Goal: Transaction & Acquisition: Purchase product/service

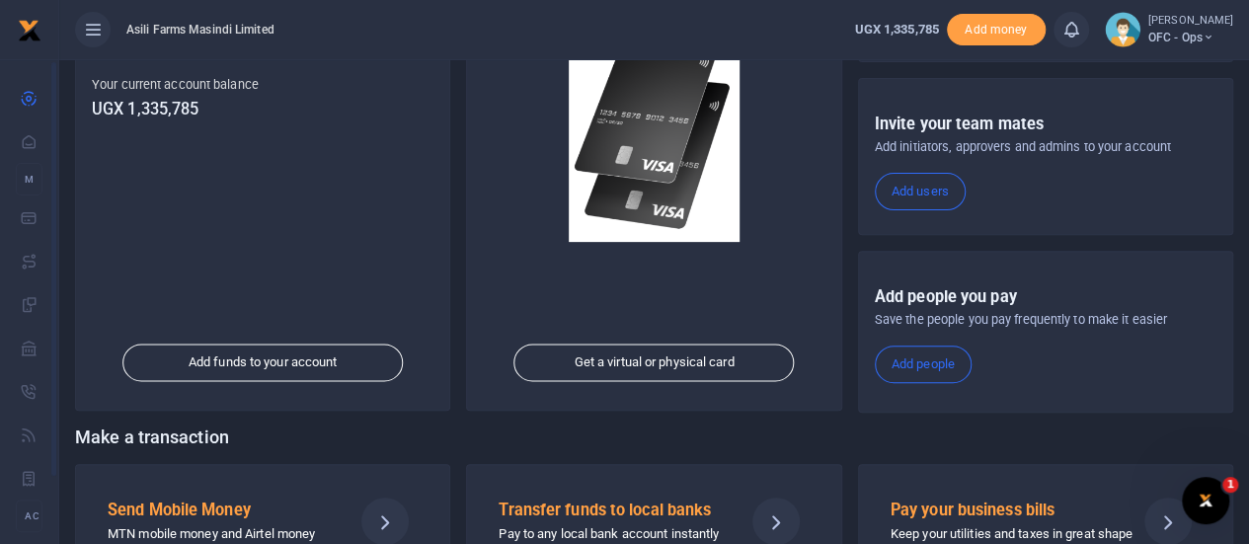
scroll to position [343, 0]
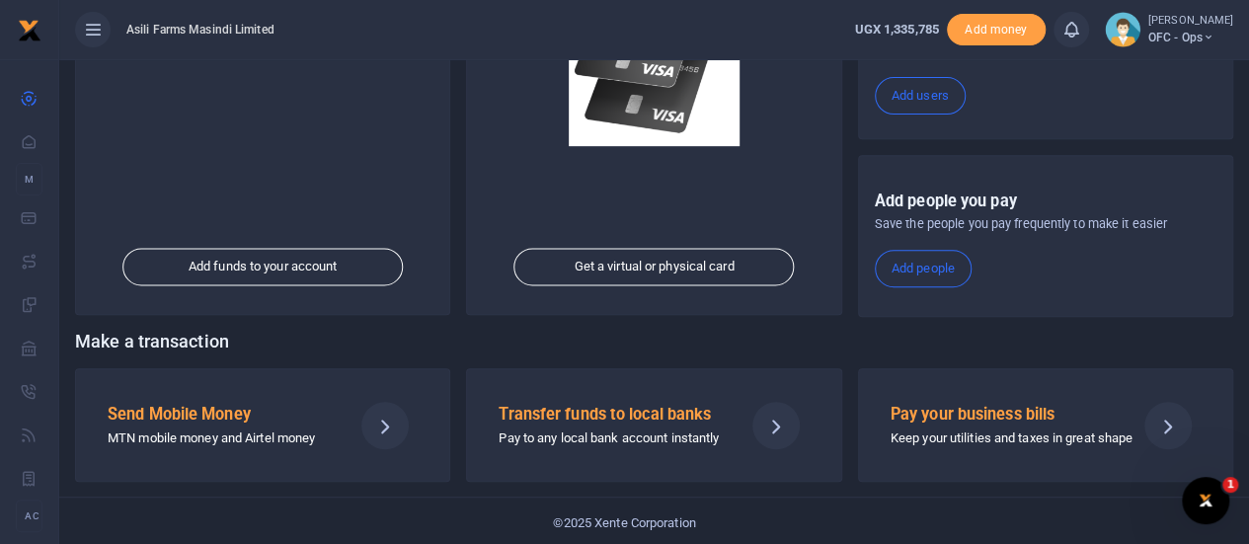
click at [267, 420] on h5 "Send Mobile Money" at bounding box center [222, 415] width 229 height 20
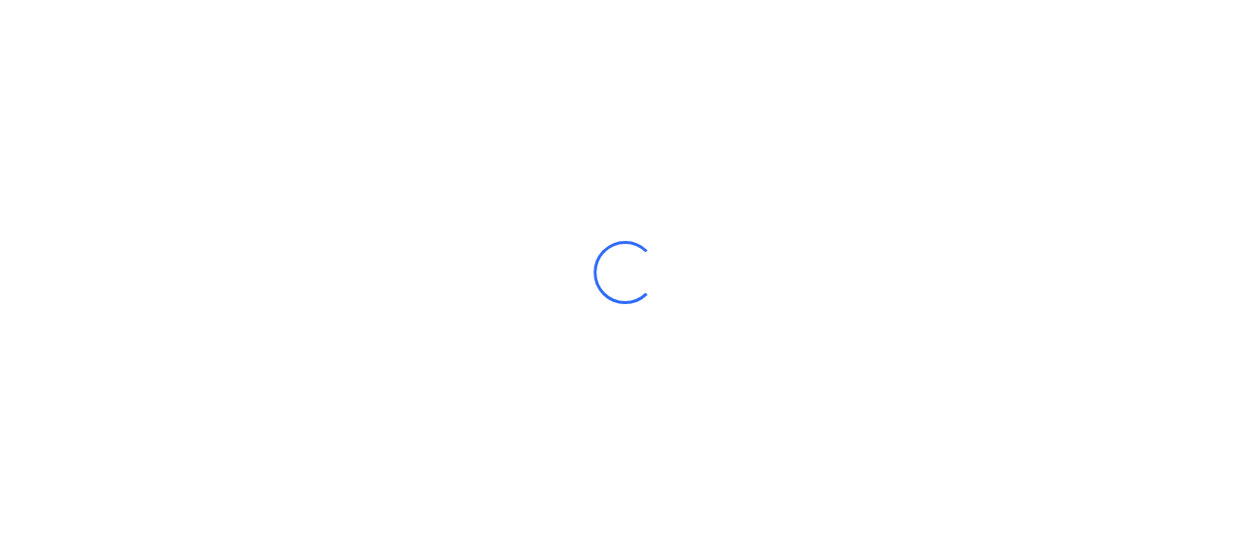
select select
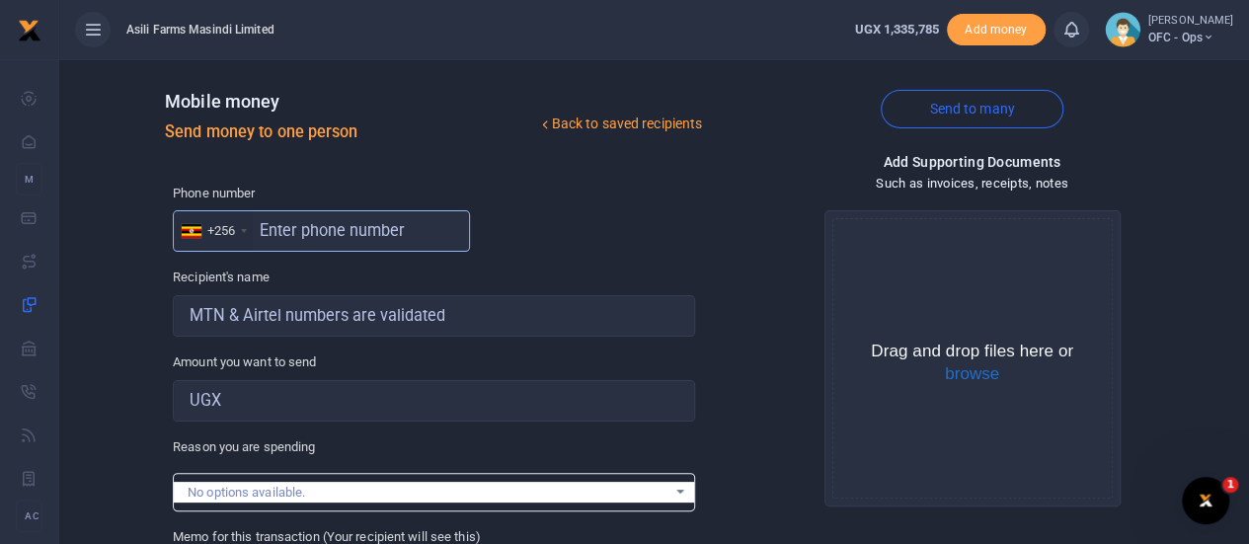
click at [295, 227] on input "text" at bounding box center [321, 230] width 297 height 41
type input "0787660989"
type input "Mercy Nyamer"
type input "0787660989"
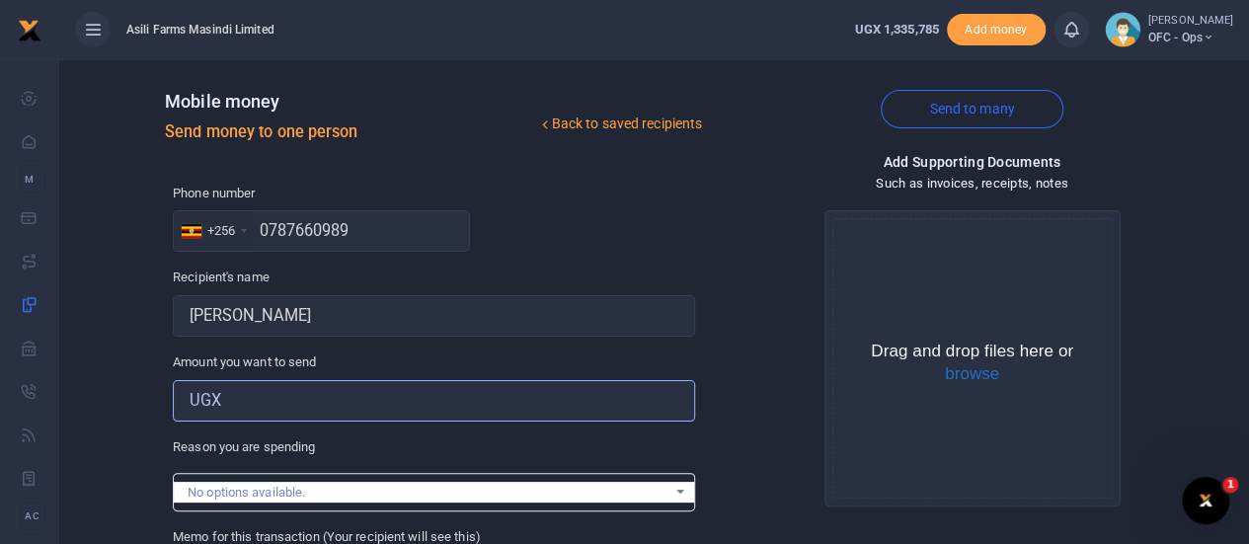
click at [298, 397] on input "Amount you want to send" at bounding box center [434, 400] width 522 height 41
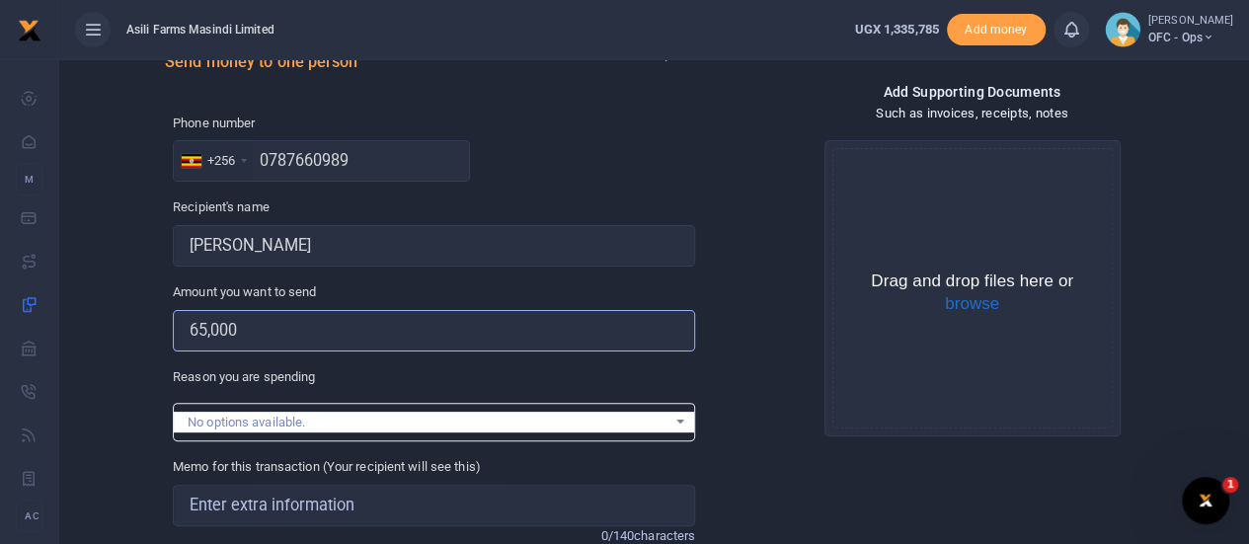
scroll to position [296, 0]
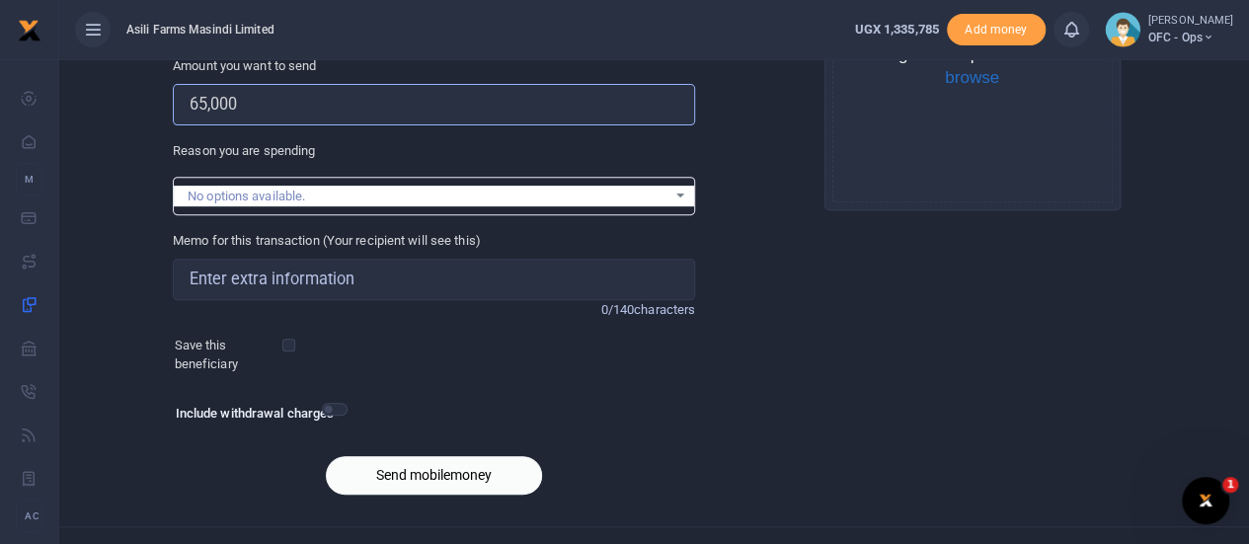
type input "65,000"
click at [288, 285] on input "Memo for this transaction (Your recipient will see this)" at bounding box center [434, 279] width 522 height 41
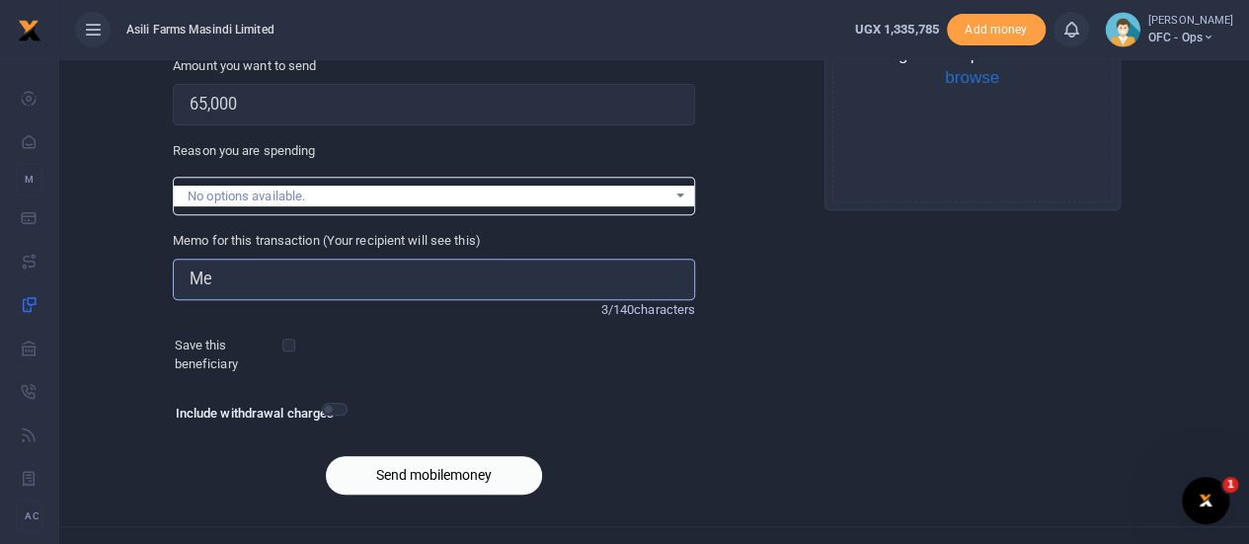
type input "M"
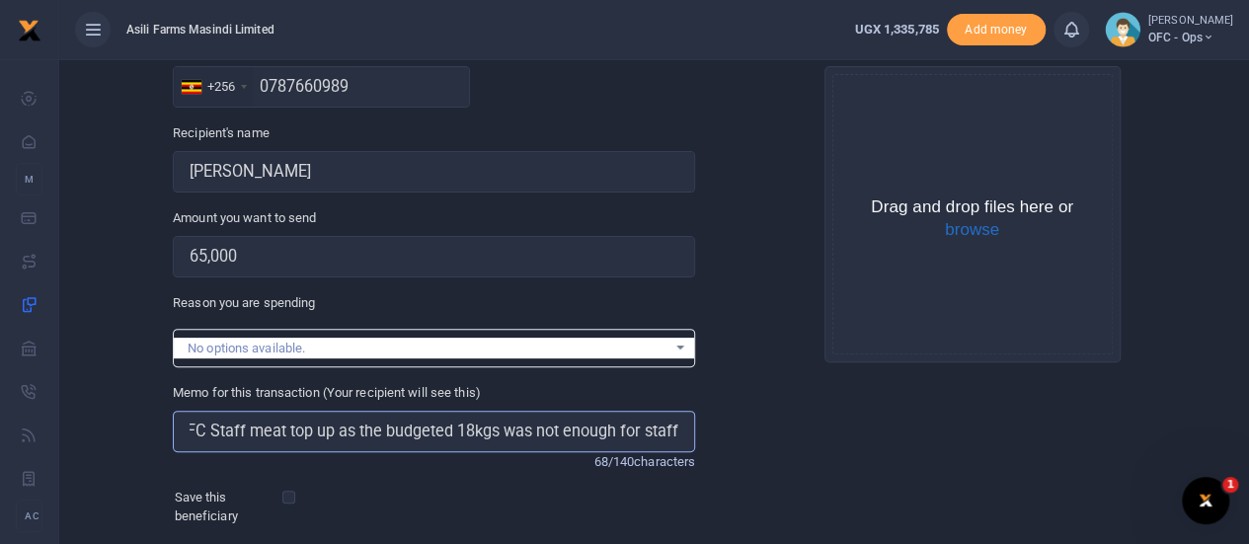
scroll to position [99, 0]
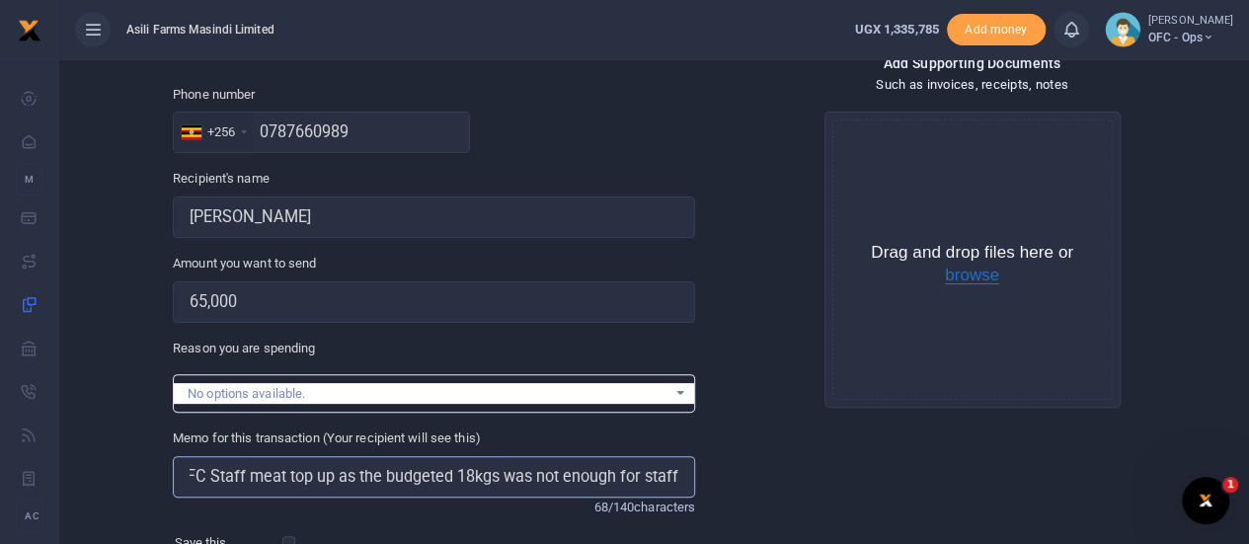
type input "OFC Staff meat top up as the budgeted 18kgs was not enough for staff"
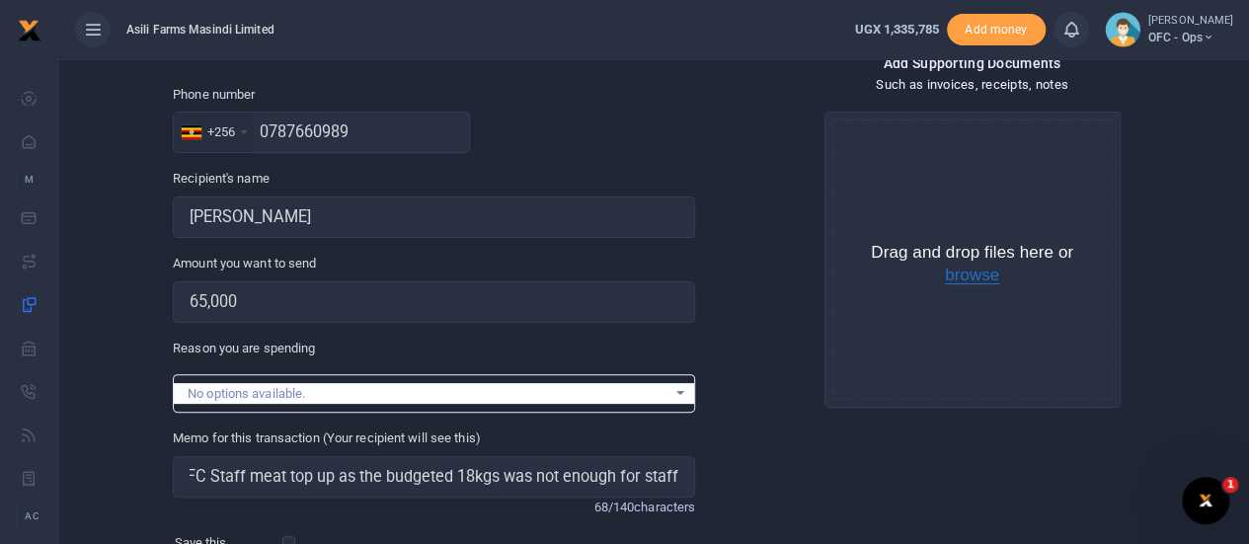
scroll to position [0, 0]
click at [953, 272] on button "browse" at bounding box center [972, 276] width 54 height 18
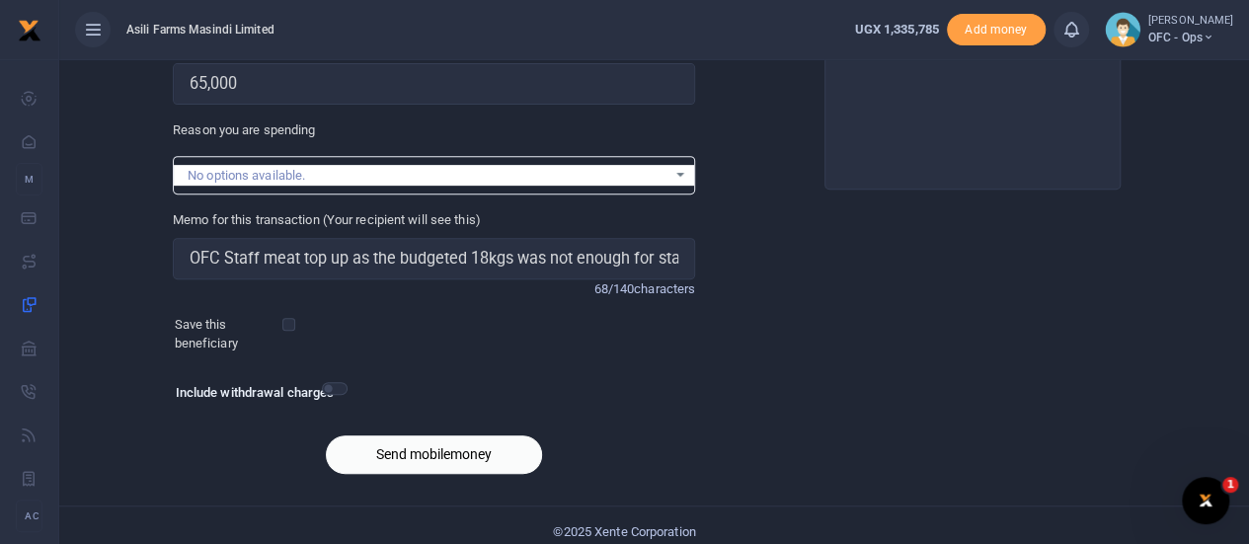
scroll to position [328, 0]
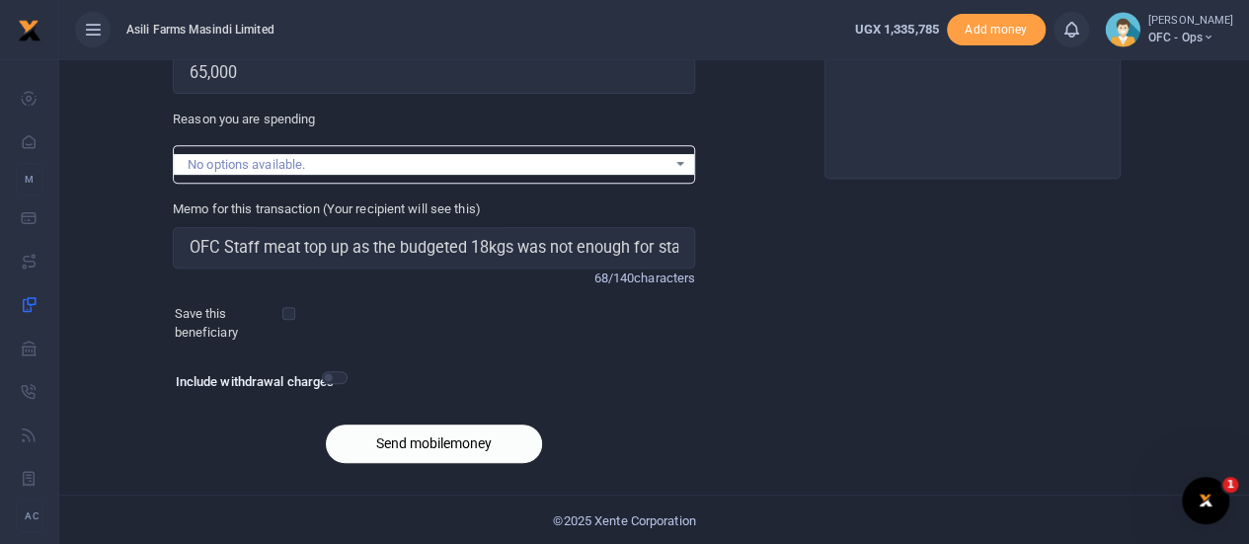
click at [394, 439] on button "Send mobilemoney" at bounding box center [434, 443] width 216 height 39
